Goal: Transaction & Acquisition: Purchase product/service

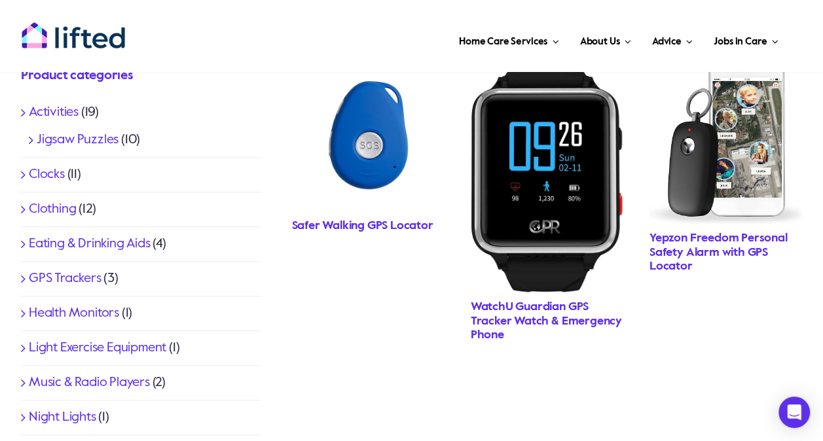
scroll to position [452, 0]
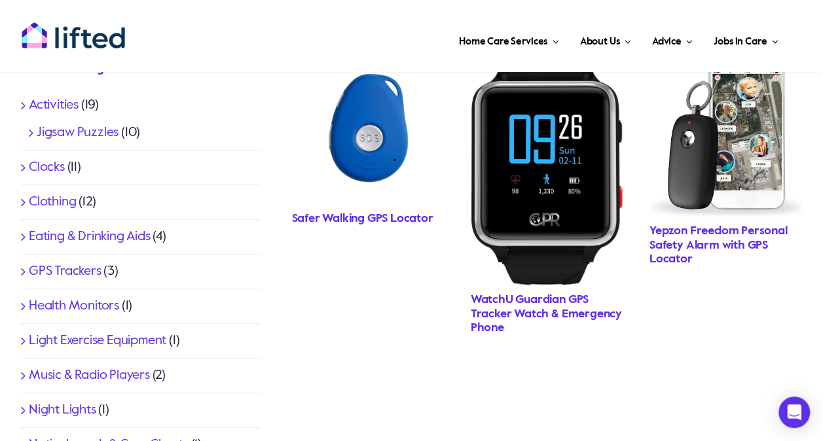
click at [543, 310] on link "WatchU Guardian GPS Tracker Watch & Emergency Phone" at bounding box center [546, 314] width 151 height 40
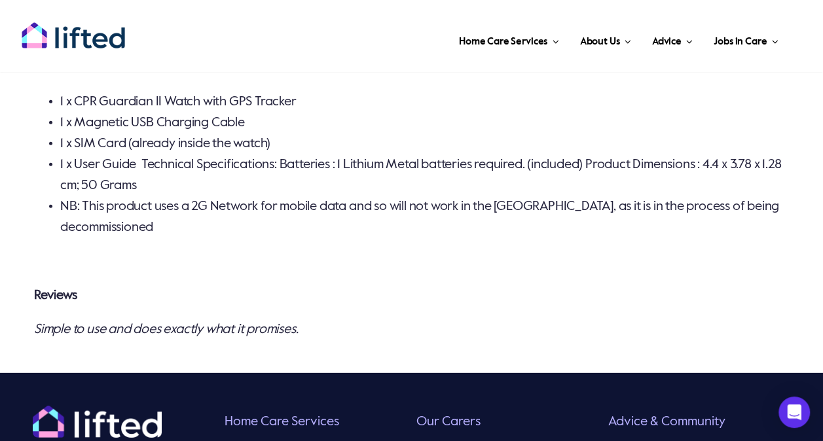
scroll to position [1728, 0]
